Goal: Check status: Check status

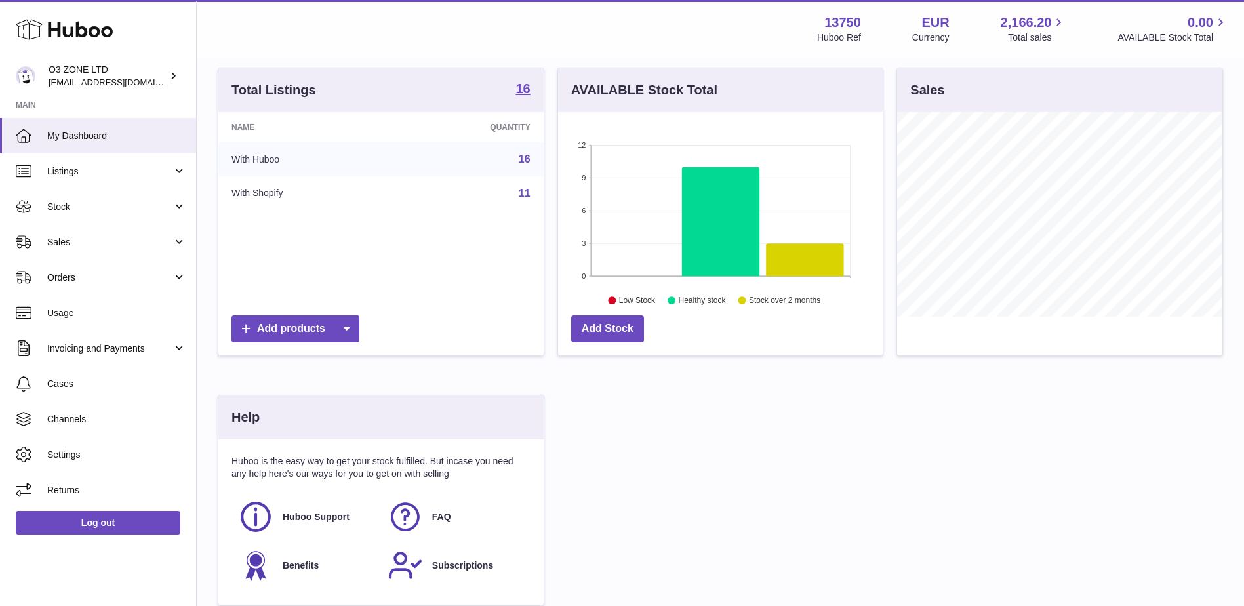
scroll to position [131, 0]
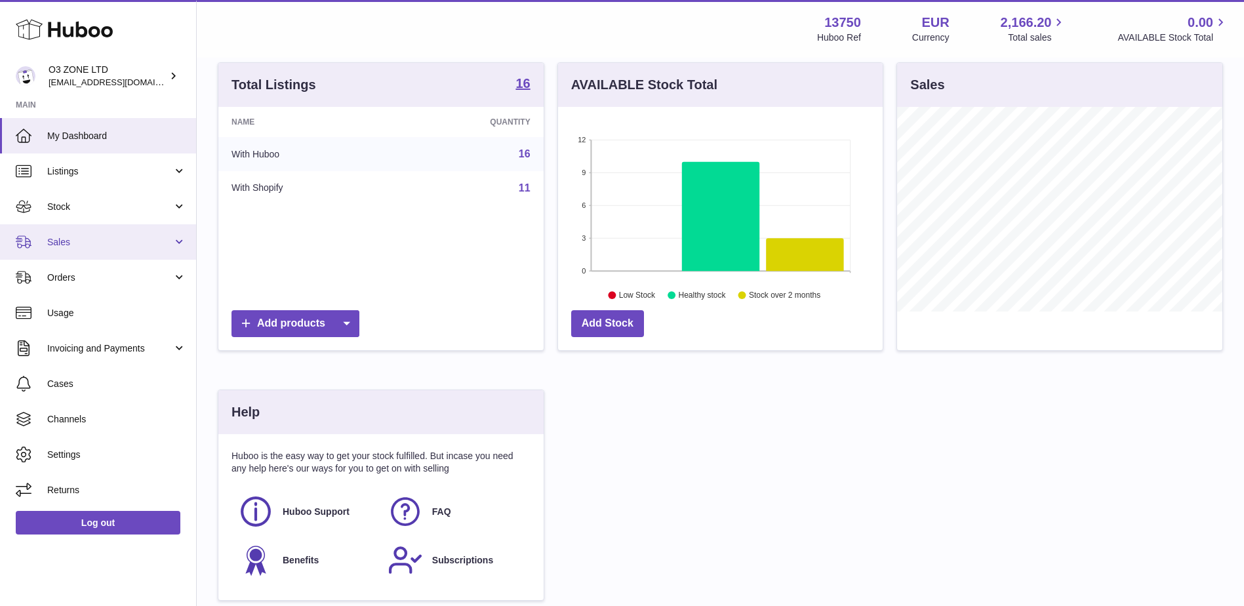
click at [52, 233] on link "Sales" at bounding box center [98, 241] width 196 height 35
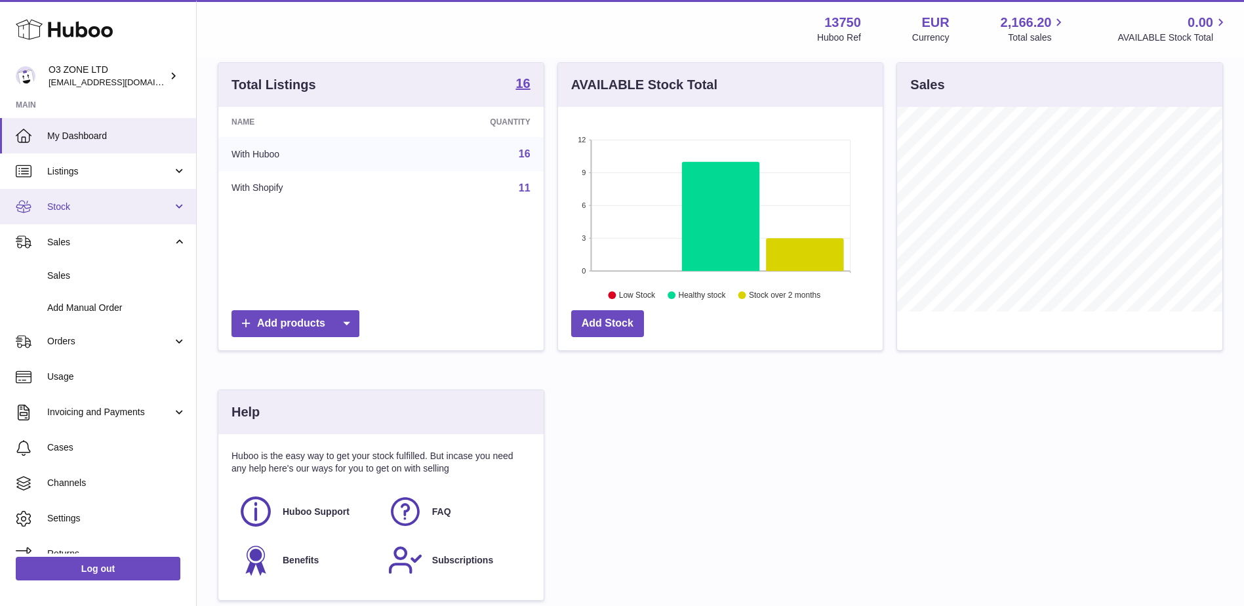
click at [81, 218] on link "Stock" at bounding box center [98, 206] width 196 height 35
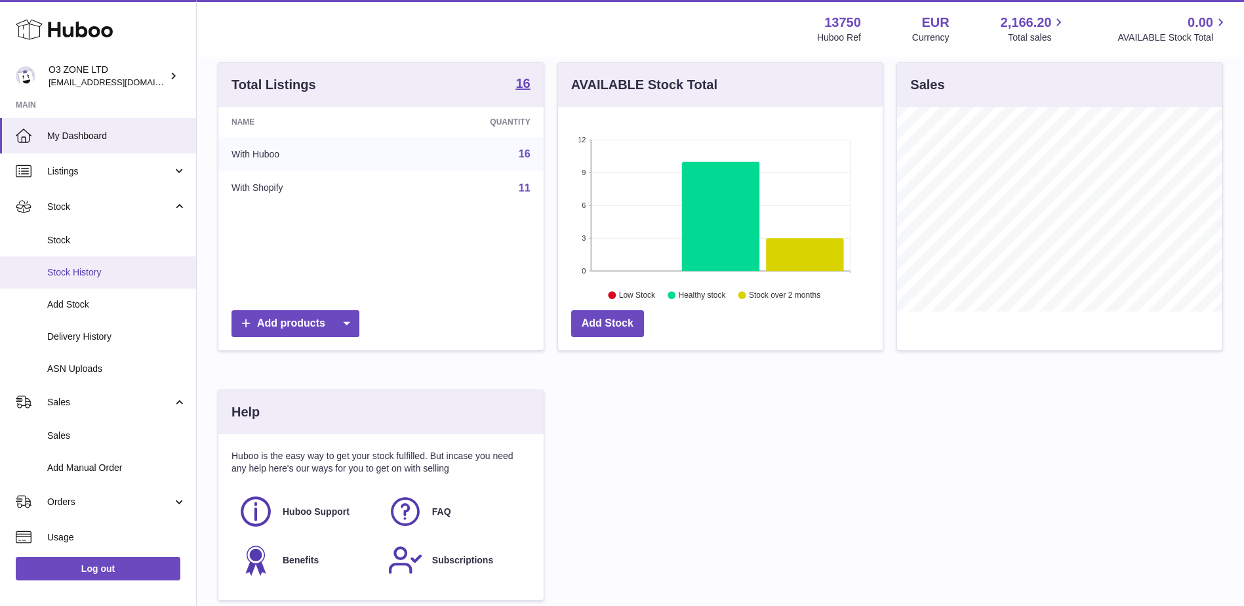
click at [91, 273] on span "Stock History" at bounding box center [116, 272] width 139 height 12
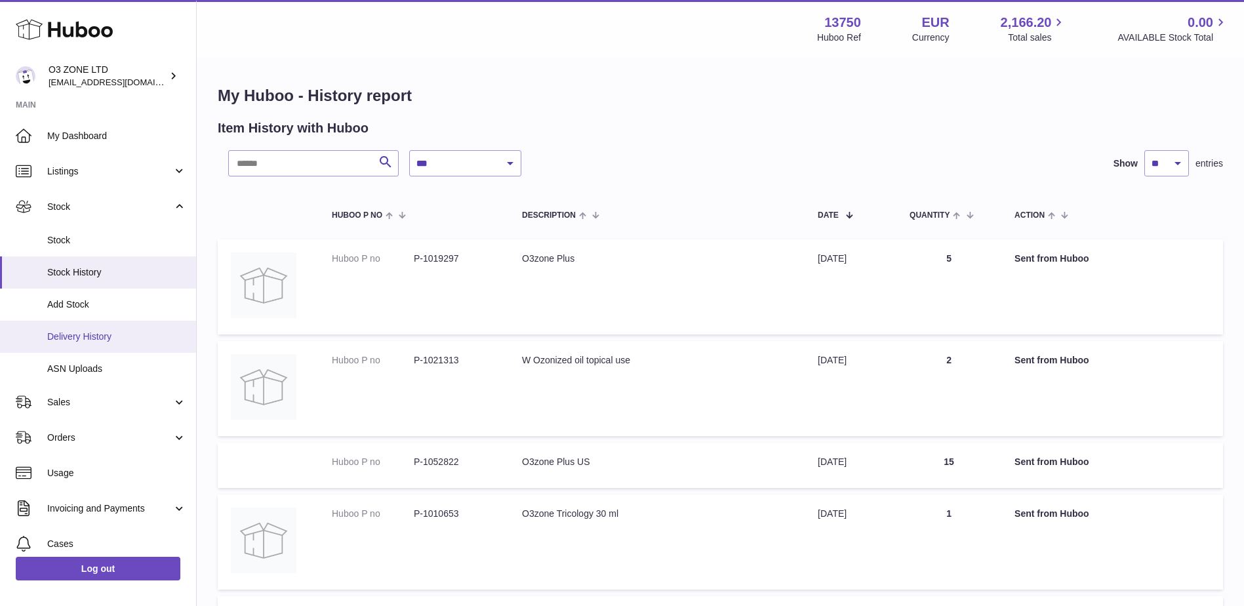
click at [96, 338] on span "Delivery History" at bounding box center [116, 337] width 139 height 12
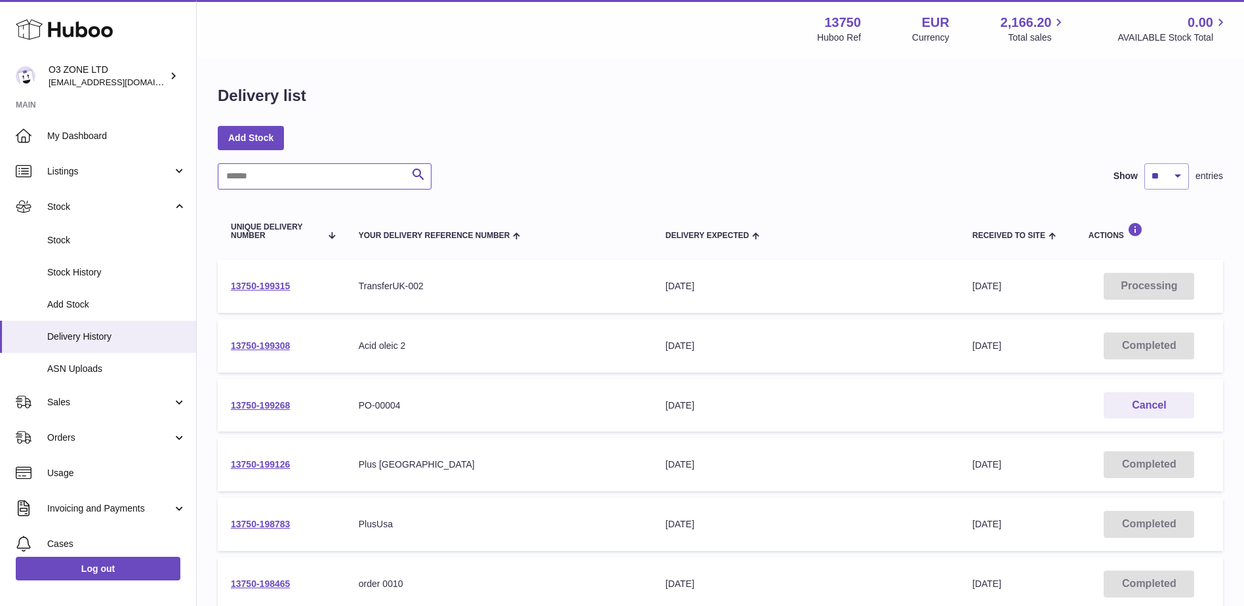
click at [280, 180] on input "text" at bounding box center [325, 176] width 214 height 26
paste input "**********"
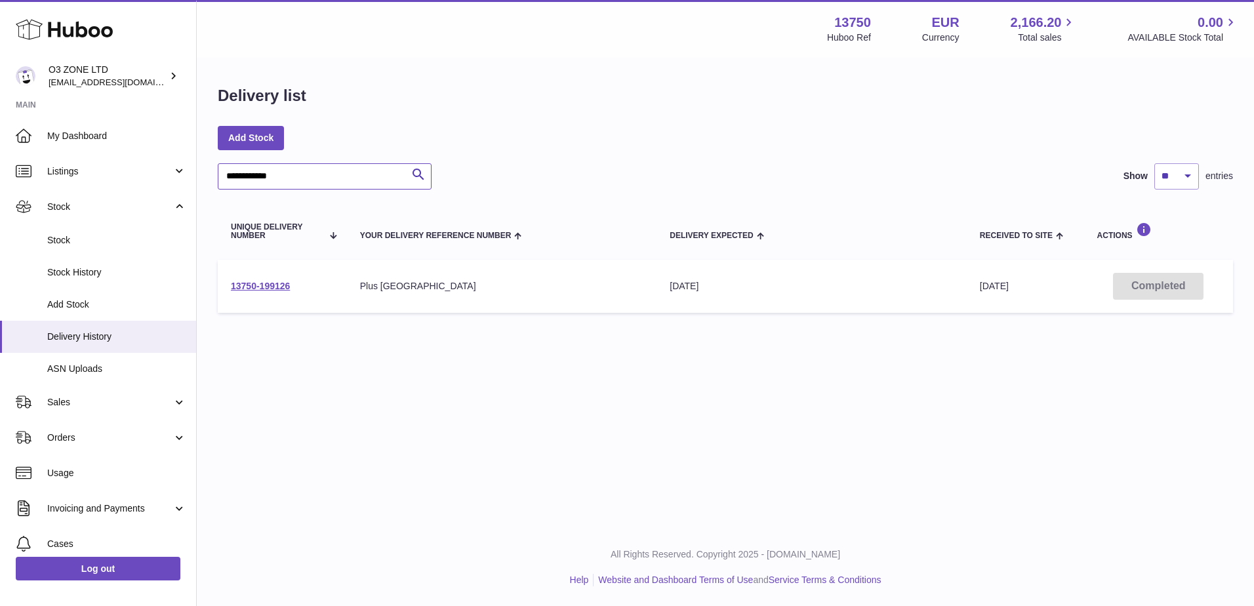
type input "**********"
click at [993, 289] on span "[DATE]" at bounding box center [994, 286] width 29 height 10
drag, startPoint x: 274, startPoint y: 289, endPoint x: 430, endPoint y: 344, distance: 165.4
click at [276, 289] on link "13750-199126" at bounding box center [260, 286] width 59 height 10
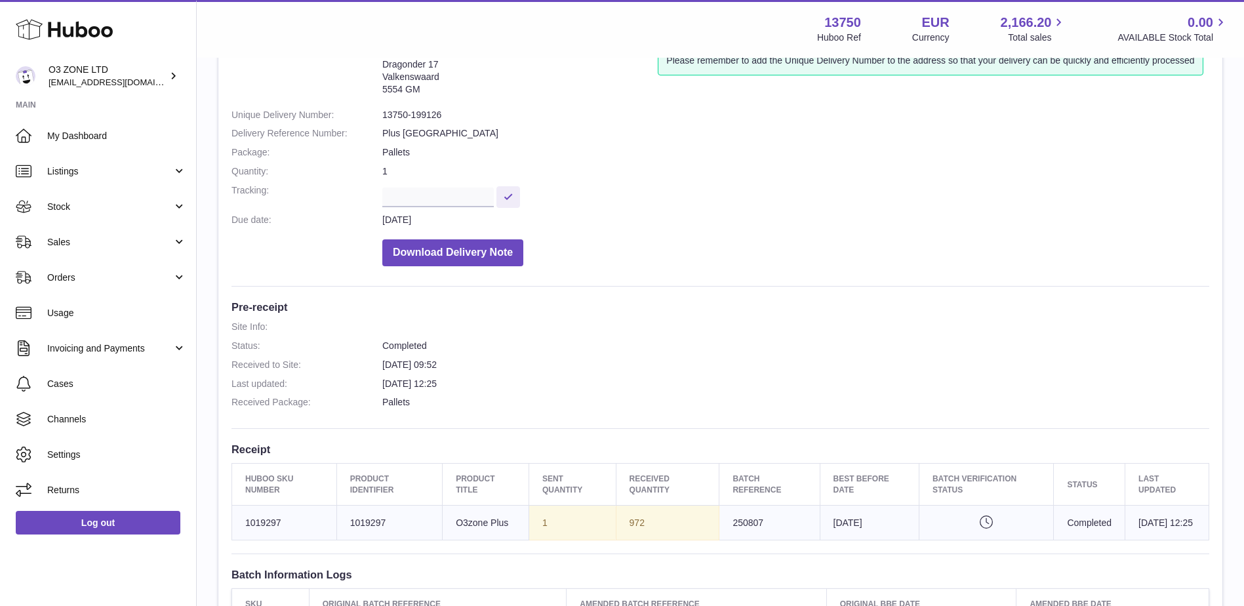
scroll to position [262, 0]
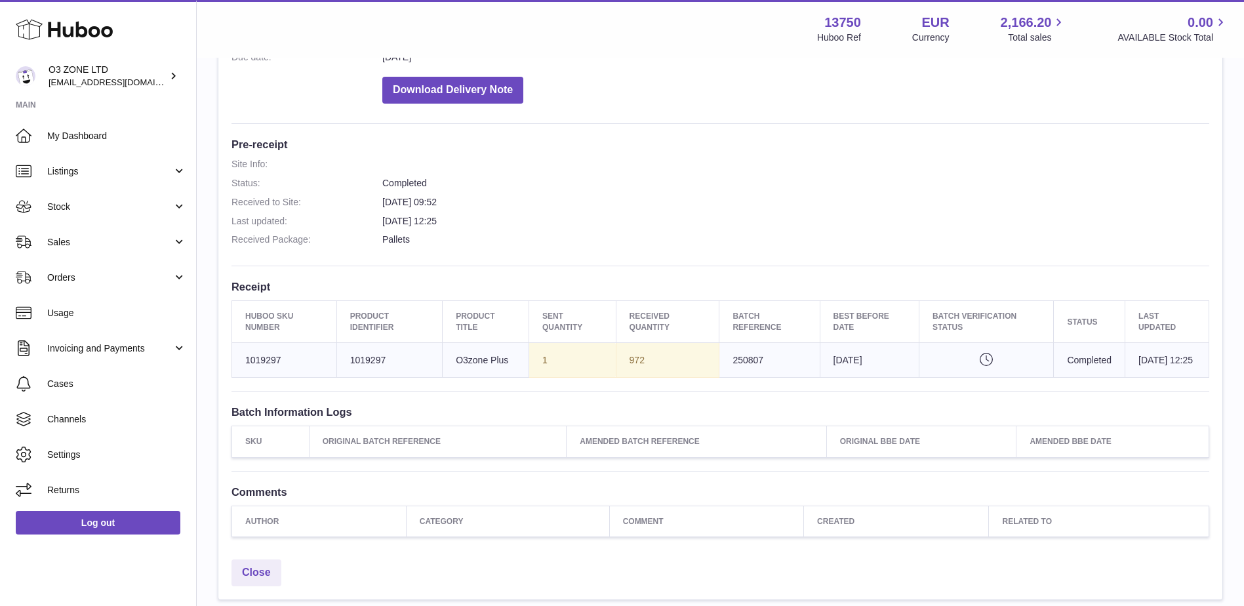
click at [969, 358] on icon "Pending verification" at bounding box center [987, 359] width 108 height 13
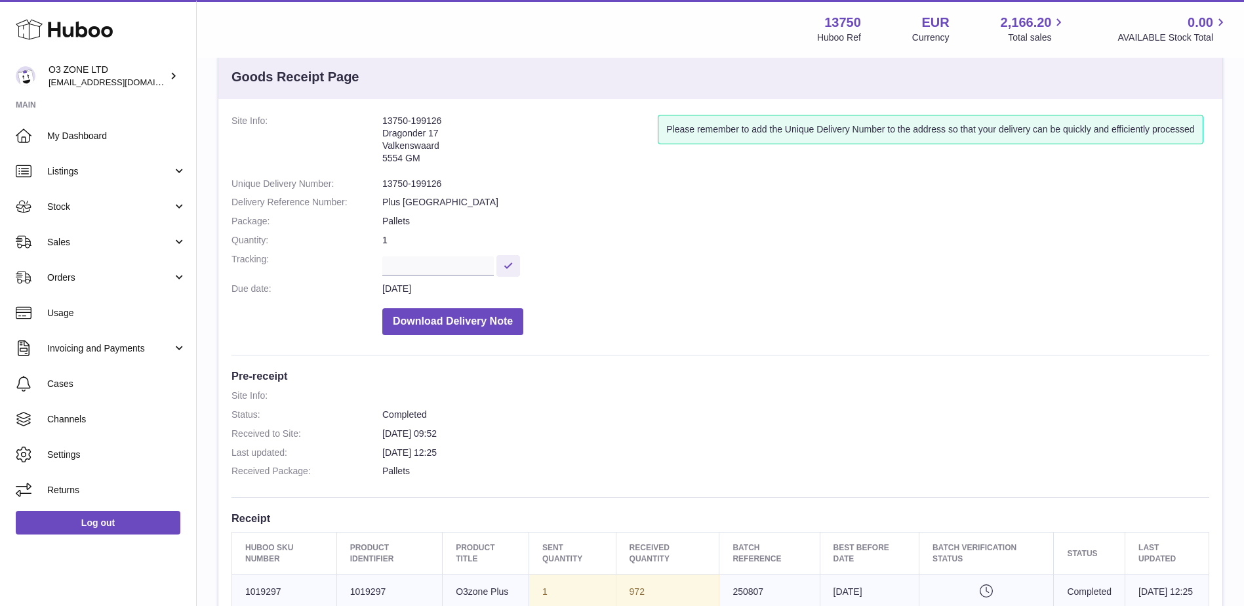
scroll to position [0, 0]
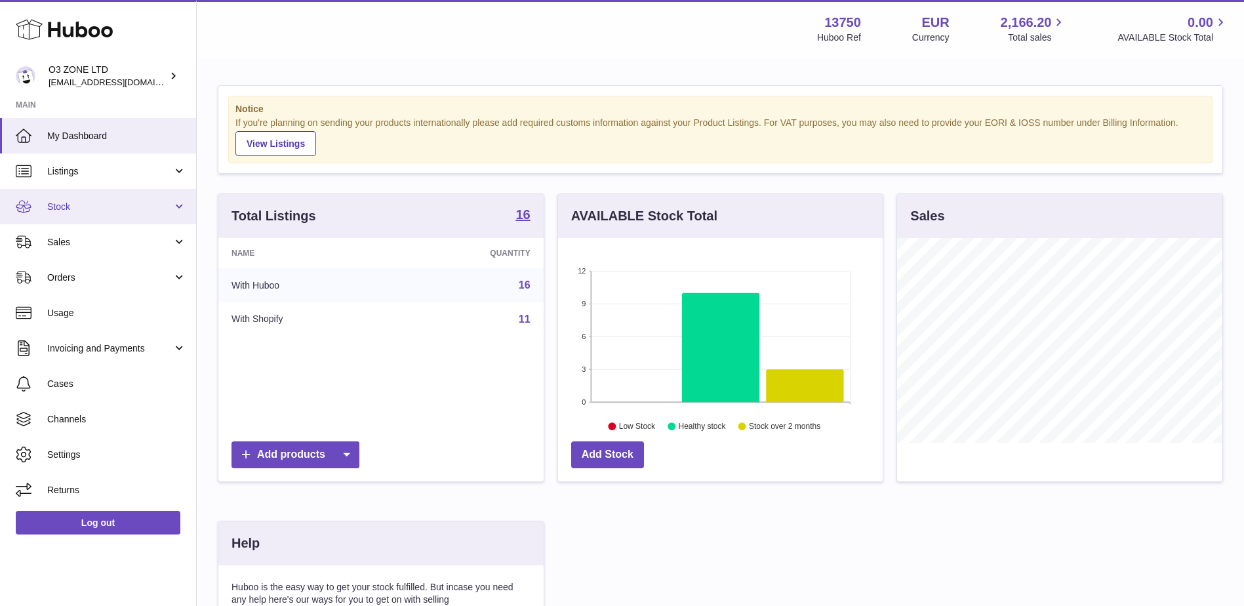
click at [59, 199] on link "Stock" at bounding box center [98, 206] width 196 height 35
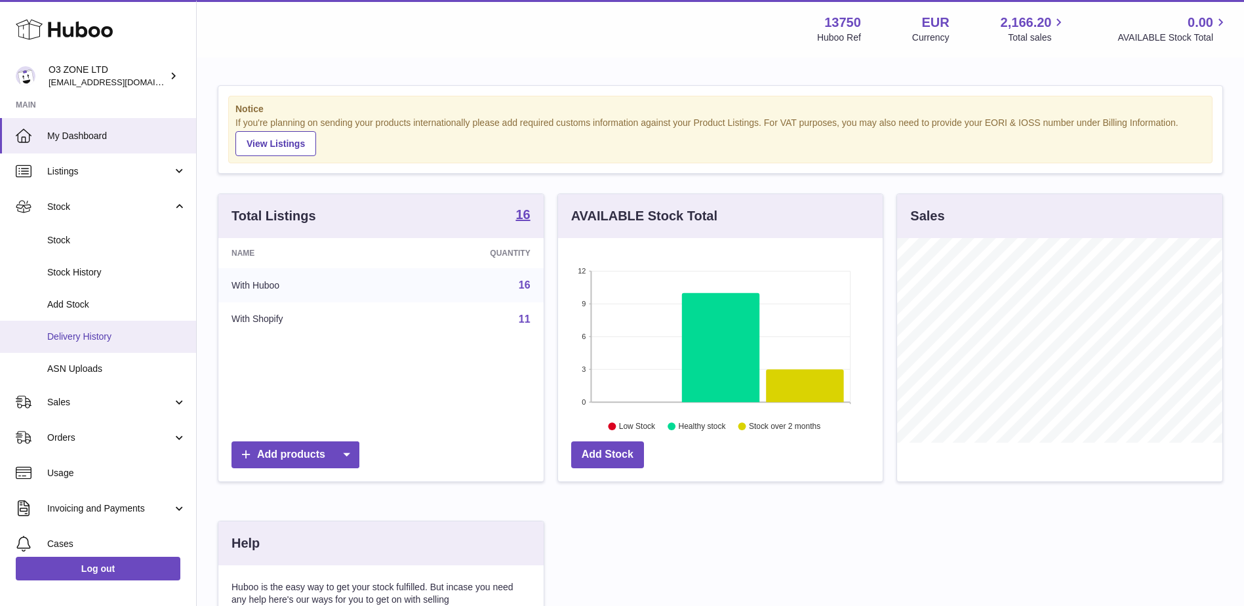
click at [68, 337] on span "Delivery History" at bounding box center [116, 337] width 139 height 12
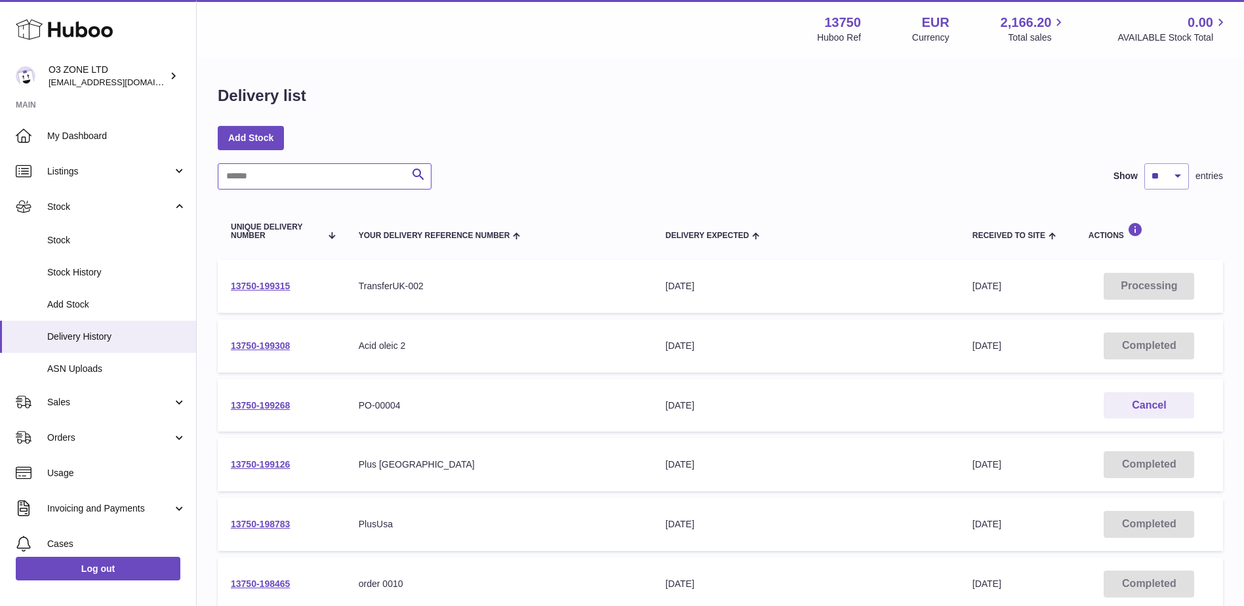
click at [296, 182] on input "text" at bounding box center [325, 176] width 214 height 26
paste input "**********"
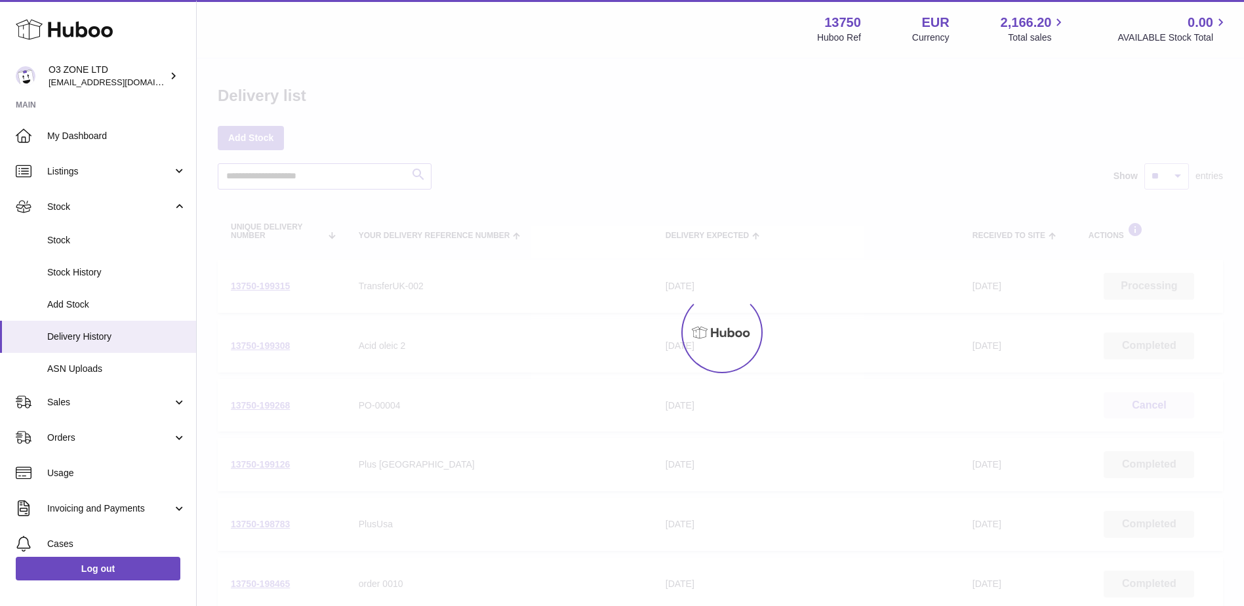
type input "**********"
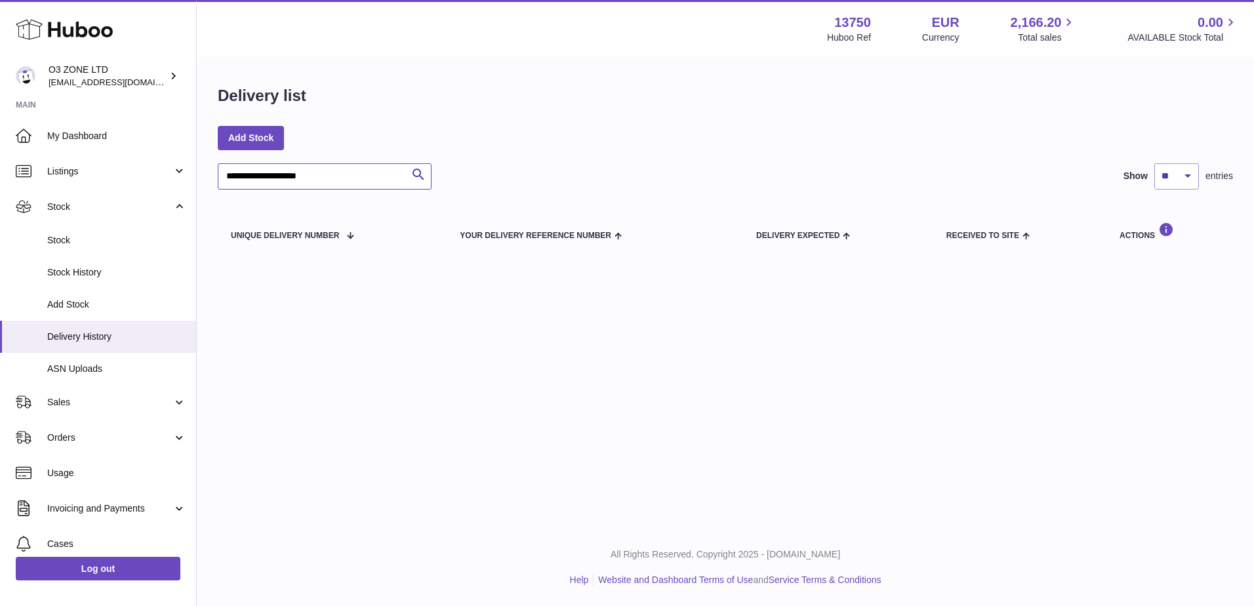
drag, startPoint x: 321, startPoint y: 171, endPoint x: 195, endPoint y: 178, distance: 126.2
click at [195, 178] on div "**********" at bounding box center [627, 303] width 1254 height 606
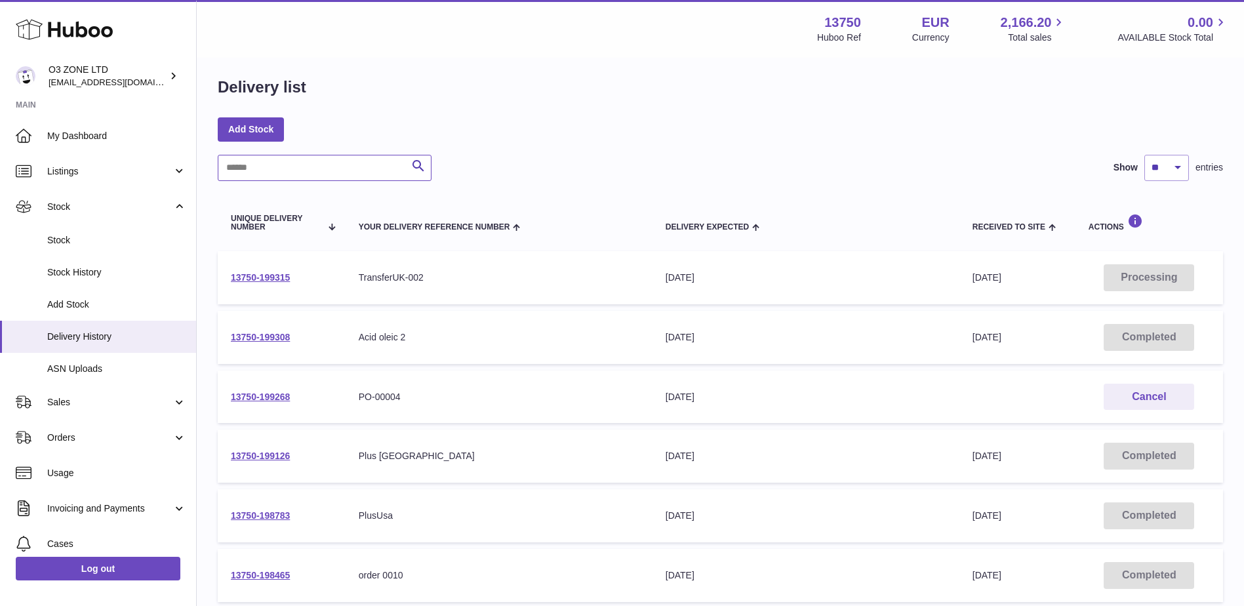
scroll to position [66, 0]
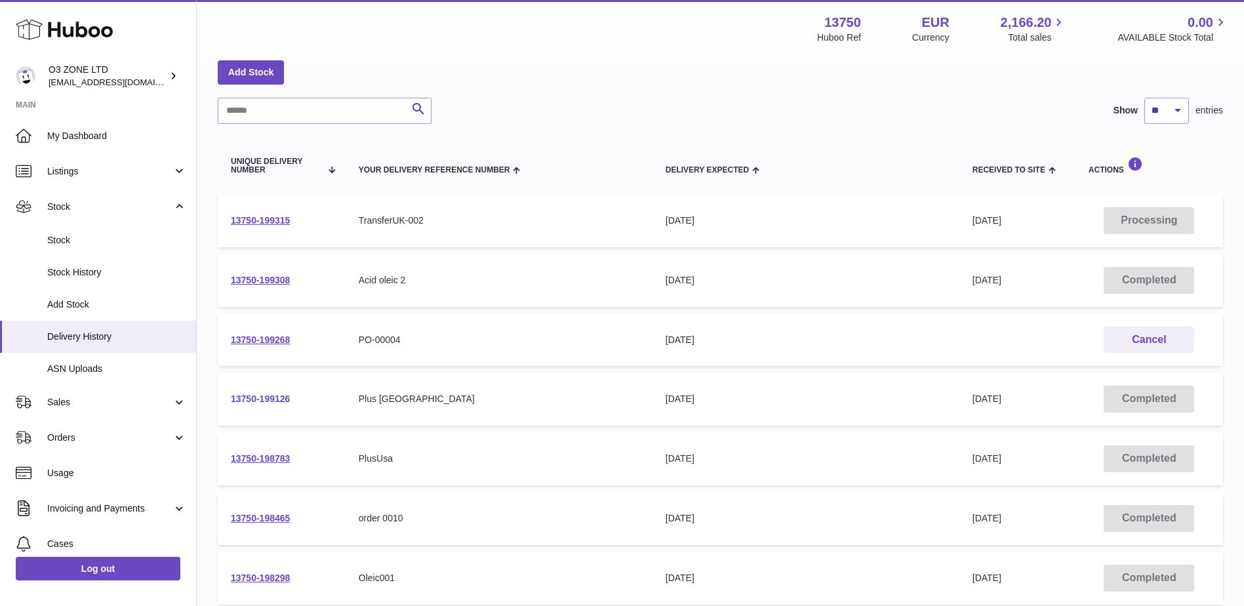
click at [266, 396] on link "13750-199126" at bounding box center [260, 399] width 59 height 10
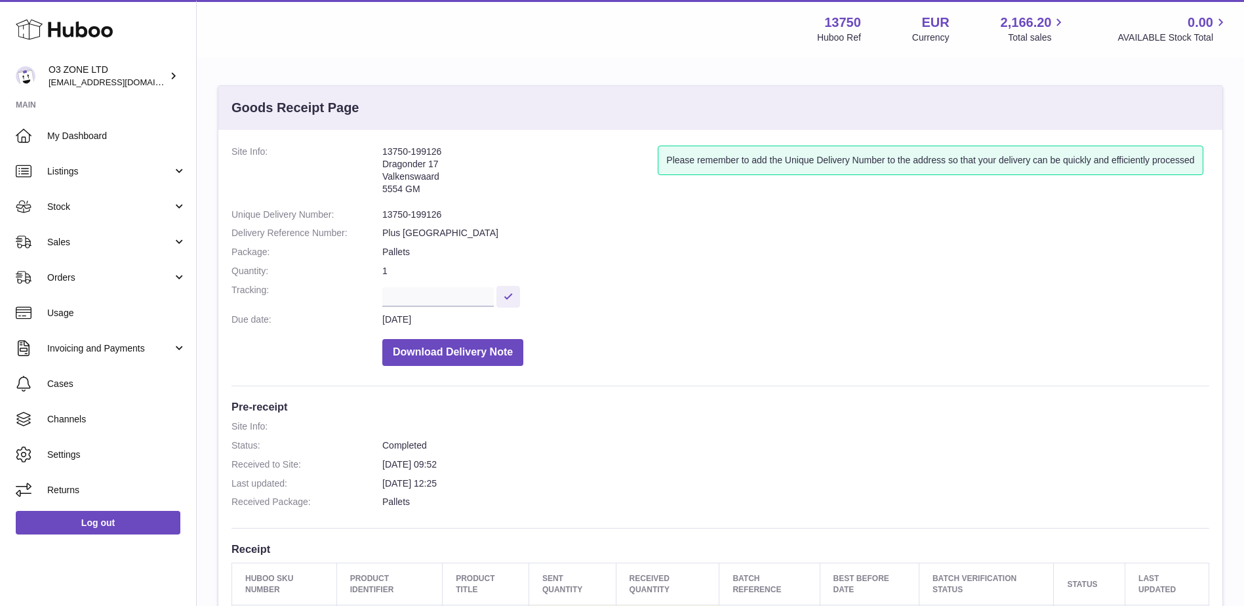
click at [417, 150] on address "13750-199126 Dragonder 17 Valkenswaard 5554 GM" at bounding box center [520, 174] width 276 height 56
copy address "13750-199126"
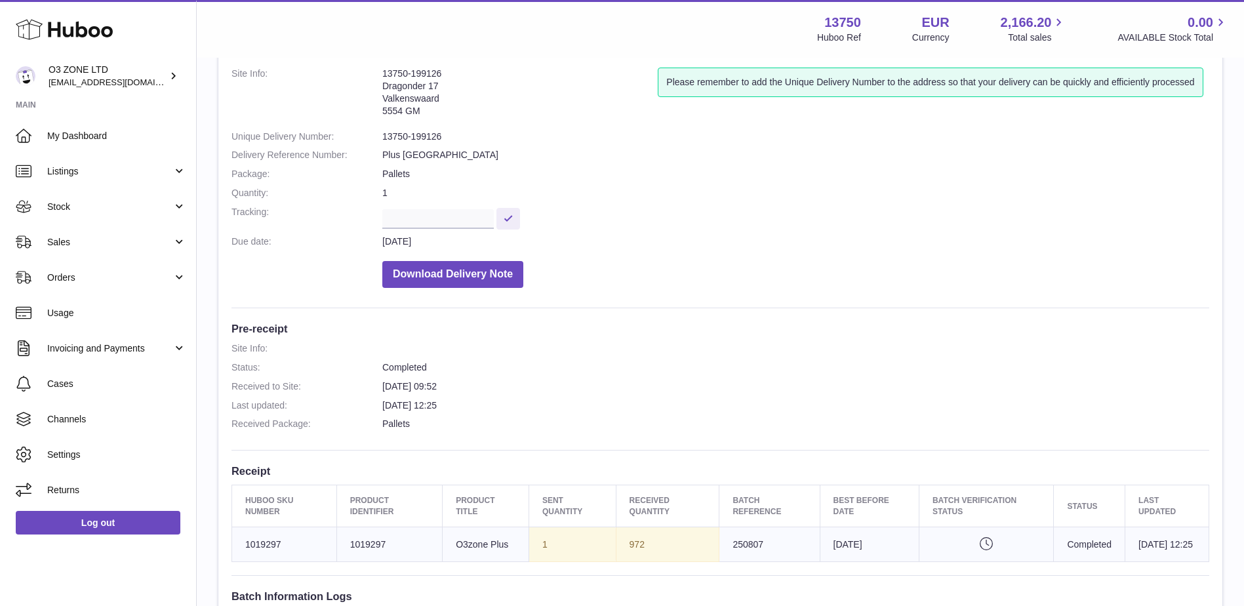
scroll to position [197, 0]
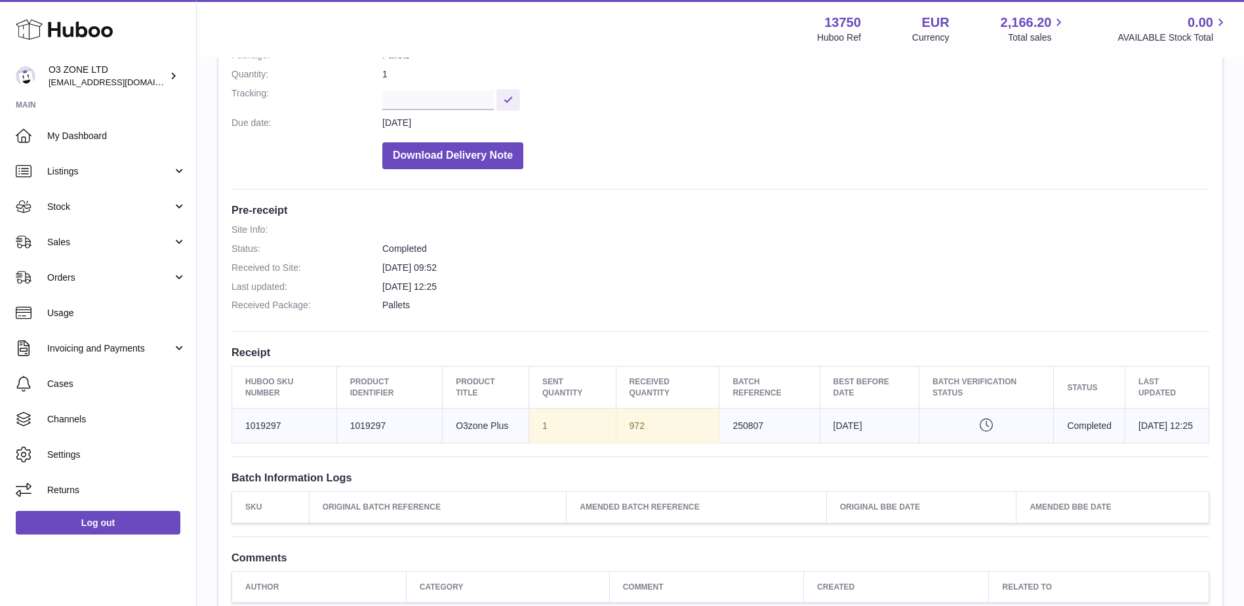
drag, startPoint x: 621, startPoint y: 428, endPoint x: 665, endPoint y: 428, distance: 43.3
click at [665, 428] on td "972" at bounding box center [668, 425] width 104 height 35
copy td "972"
click at [677, 480] on h3 "Batch Information Logs" at bounding box center [721, 477] width 978 height 14
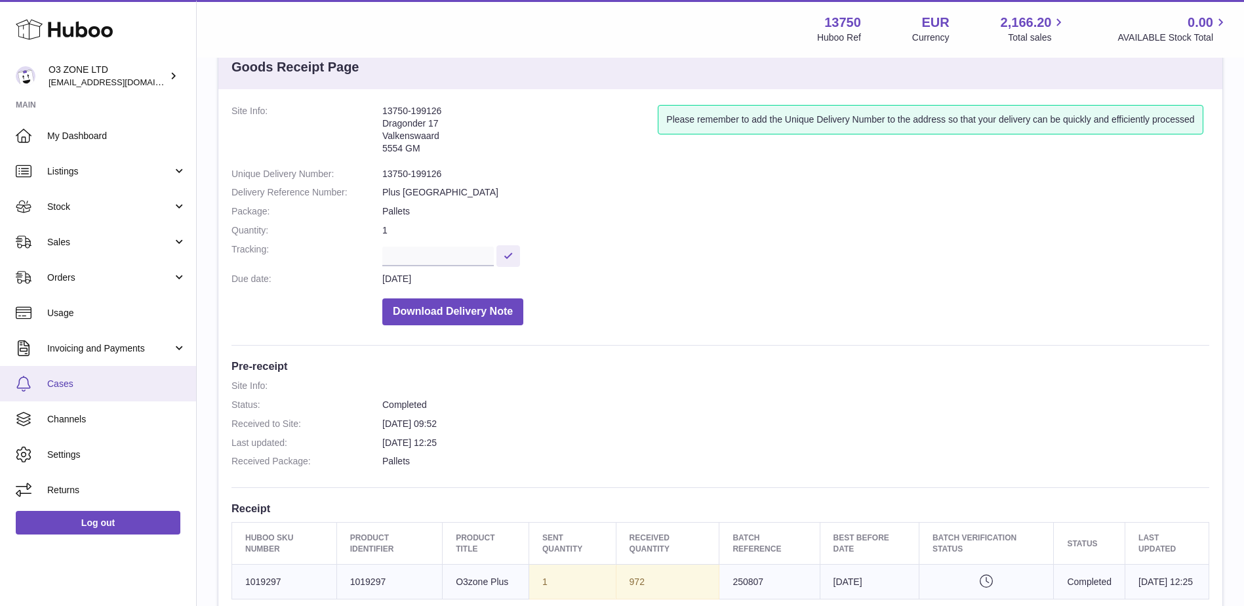
scroll to position [0, 0]
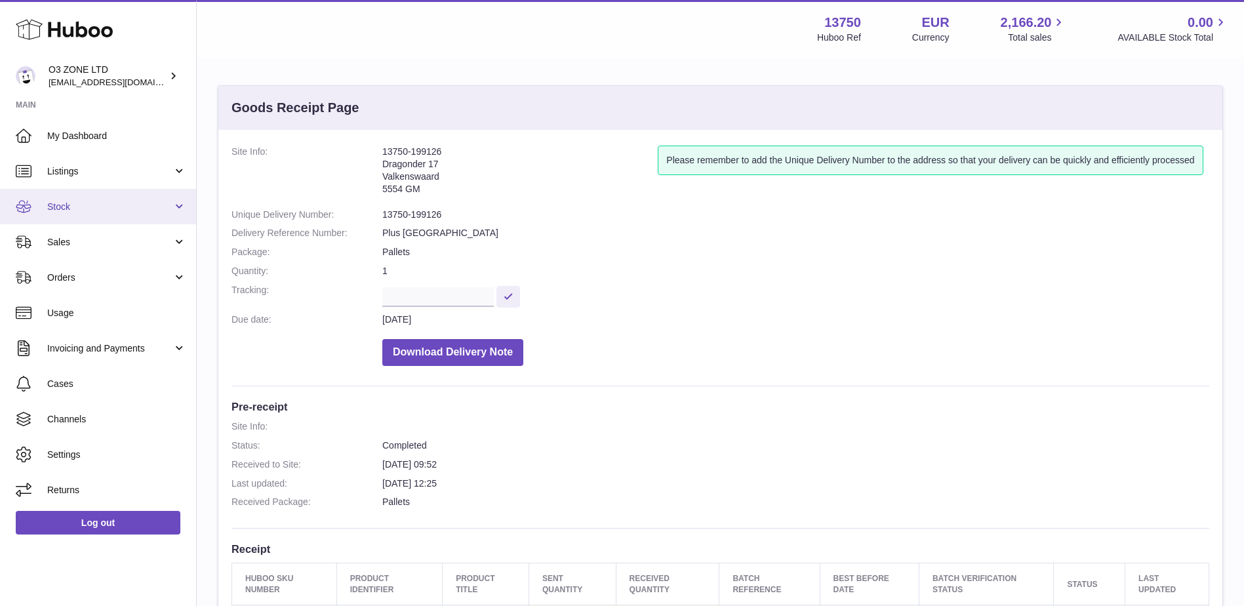
click at [131, 211] on span "Stock" at bounding box center [109, 207] width 125 height 12
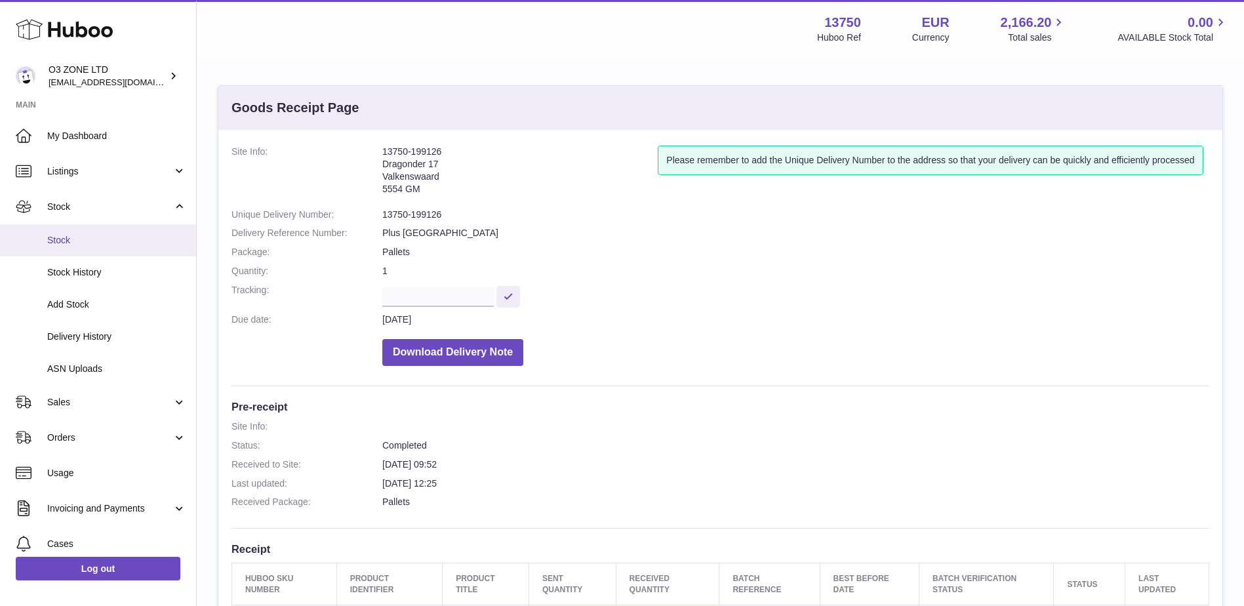
click at [73, 245] on span "Stock" at bounding box center [116, 240] width 139 height 12
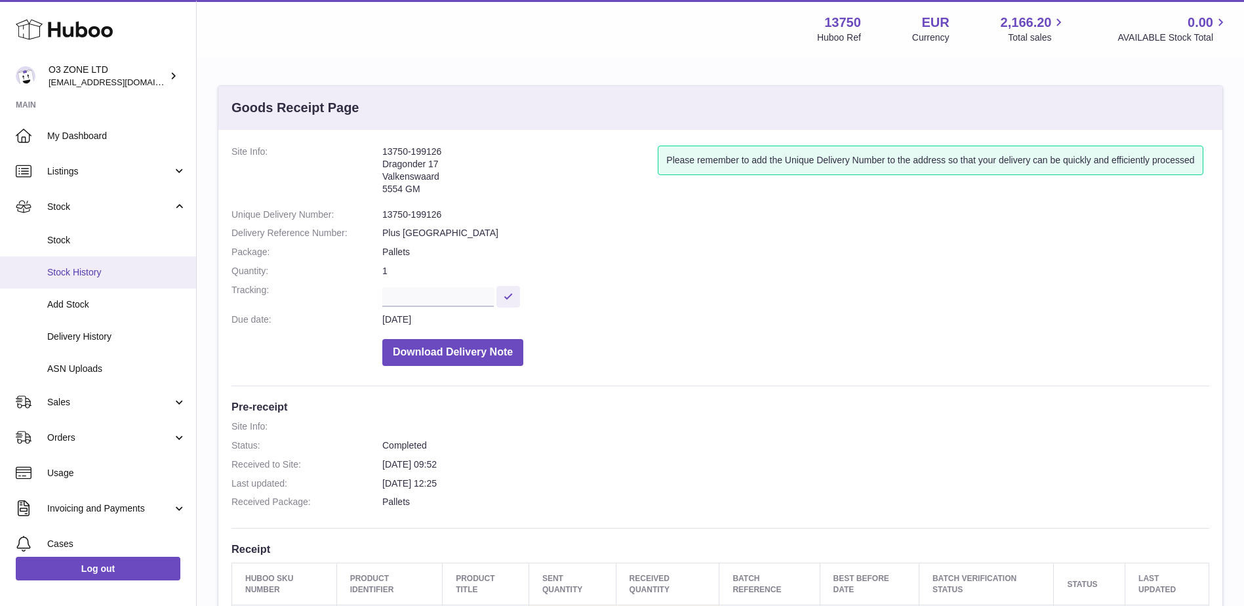
click at [91, 268] on span "Stock History" at bounding box center [116, 272] width 139 height 12
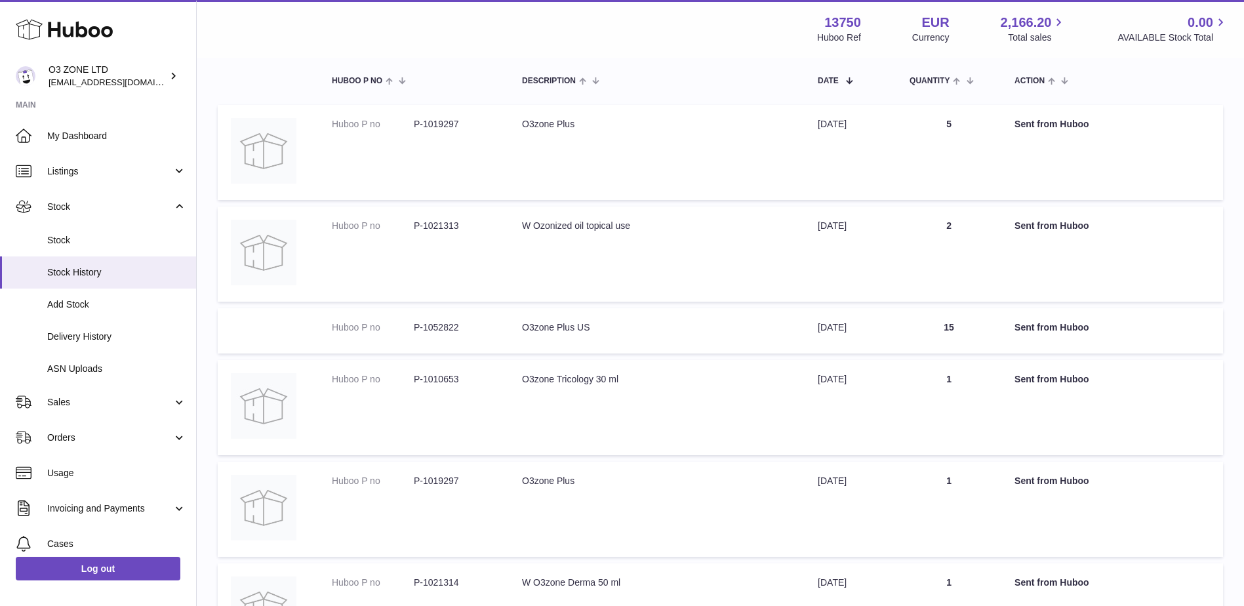
scroll to position [131, 0]
click at [89, 245] on span "Stock" at bounding box center [116, 240] width 139 height 12
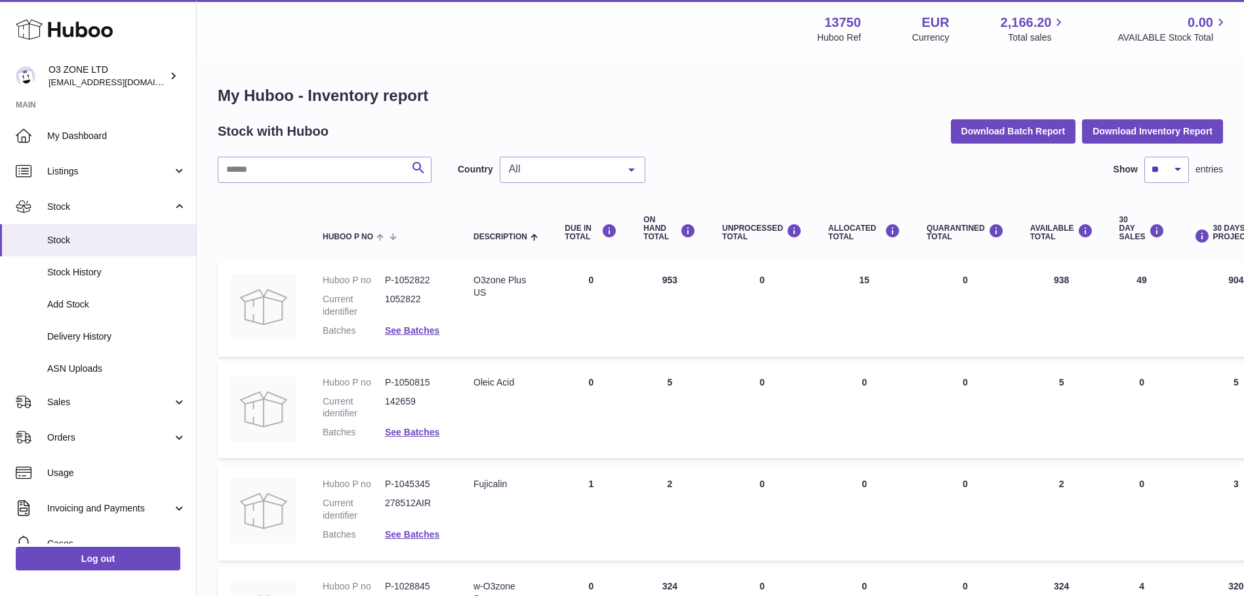
click at [601, 174] on span "All" at bounding box center [562, 169] width 113 height 13
click at [530, 225] on span "GB" at bounding box center [573, 222] width 144 height 26
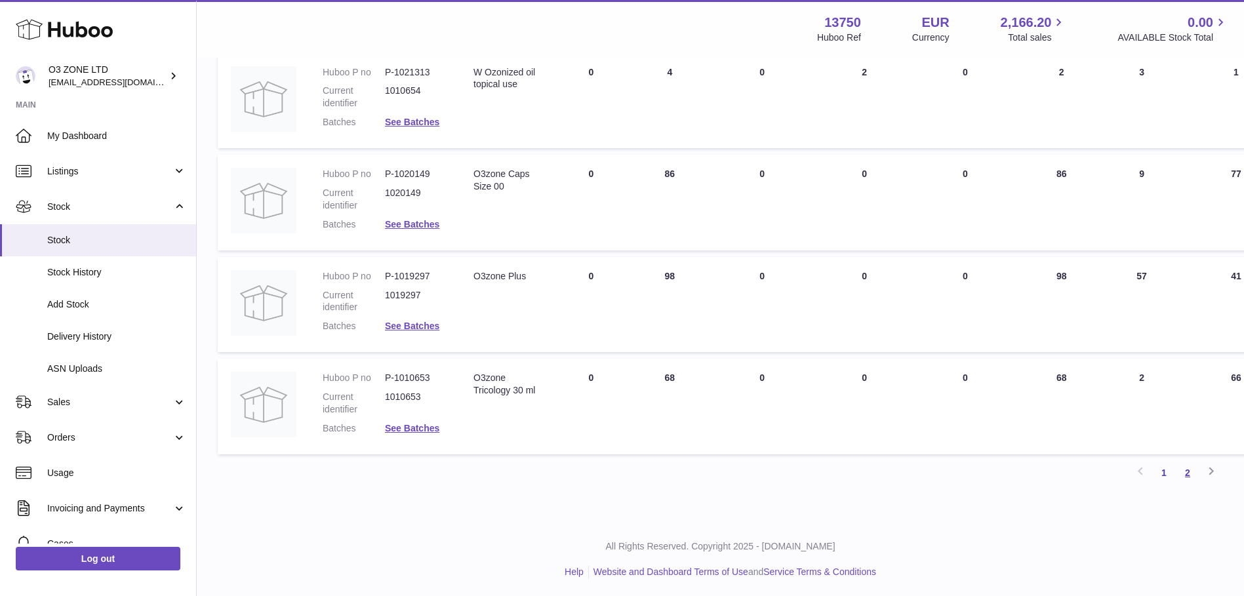
scroll to position [823, 0]
click at [1189, 470] on link "2" at bounding box center [1188, 471] width 24 height 24
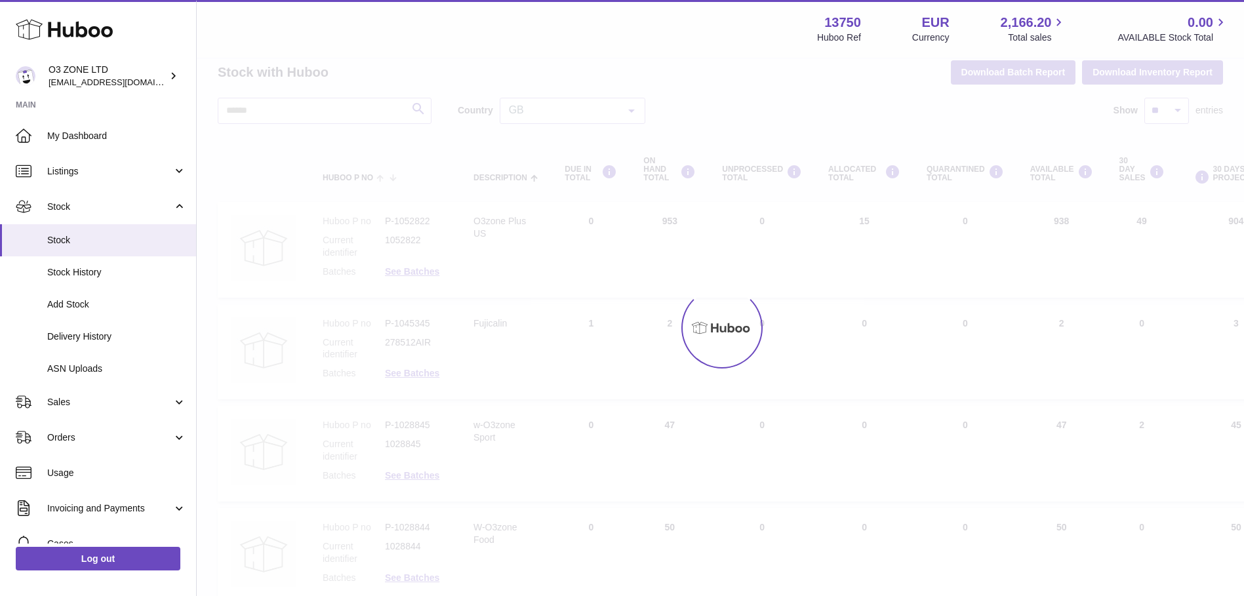
scroll to position [10, 0]
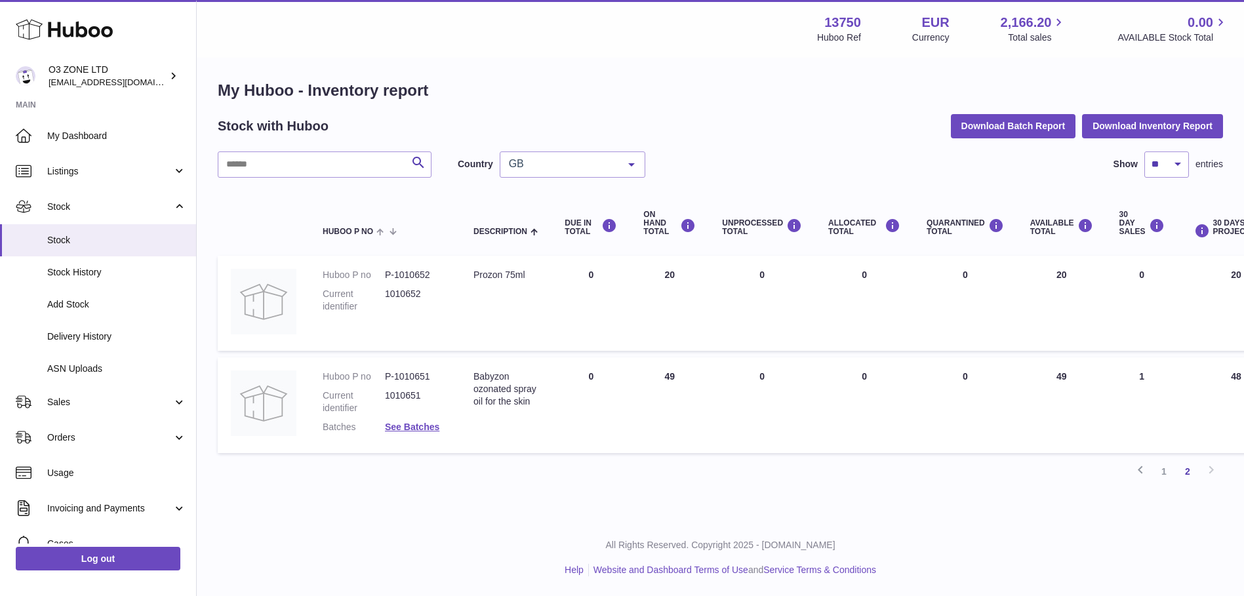
click at [583, 157] on span "GB" at bounding box center [562, 163] width 113 height 13
click at [543, 245] on span "NL" at bounding box center [573, 243] width 144 height 26
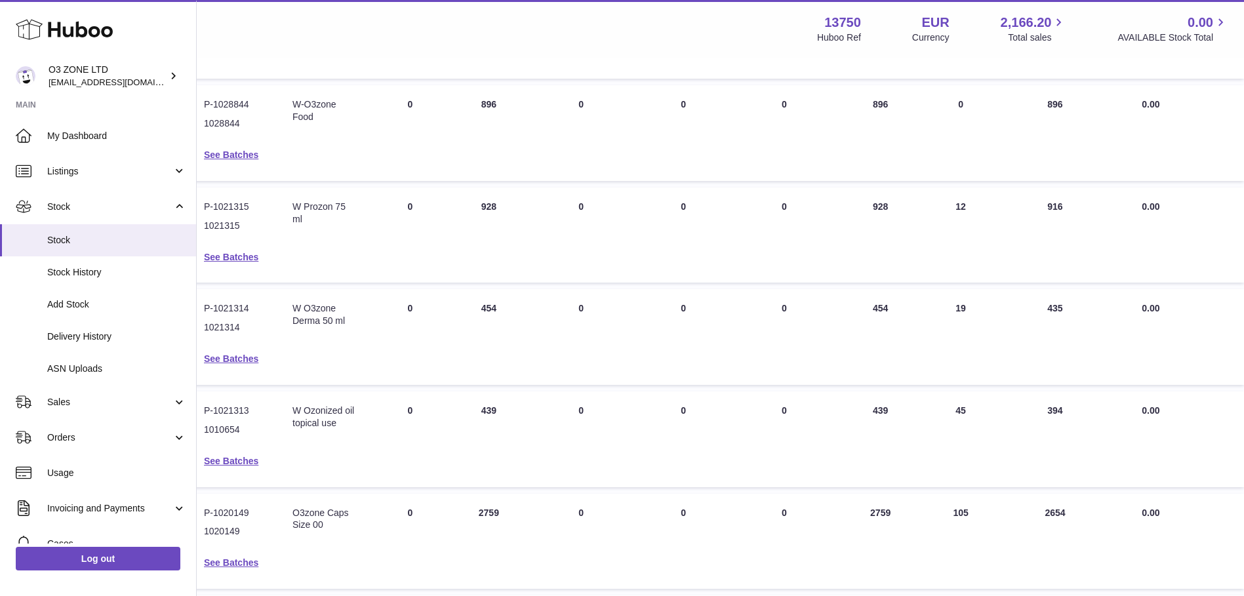
scroll to position [394, 182]
